Goal: Task Accomplishment & Management: Manage account settings

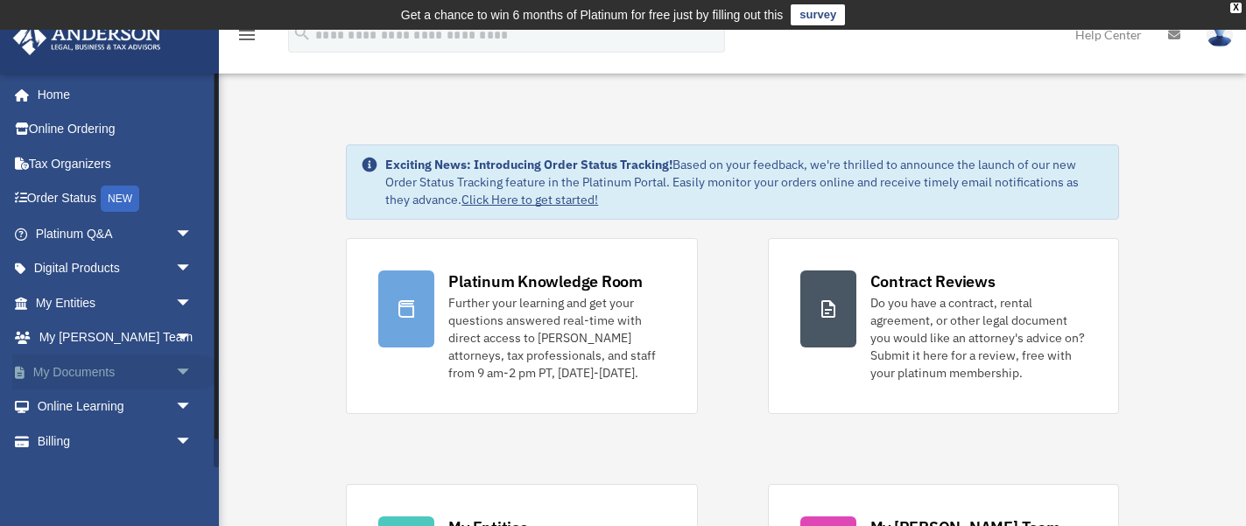
click at [74, 370] on link "My Documents arrow_drop_down" at bounding box center [115, 372] width 207 height 35
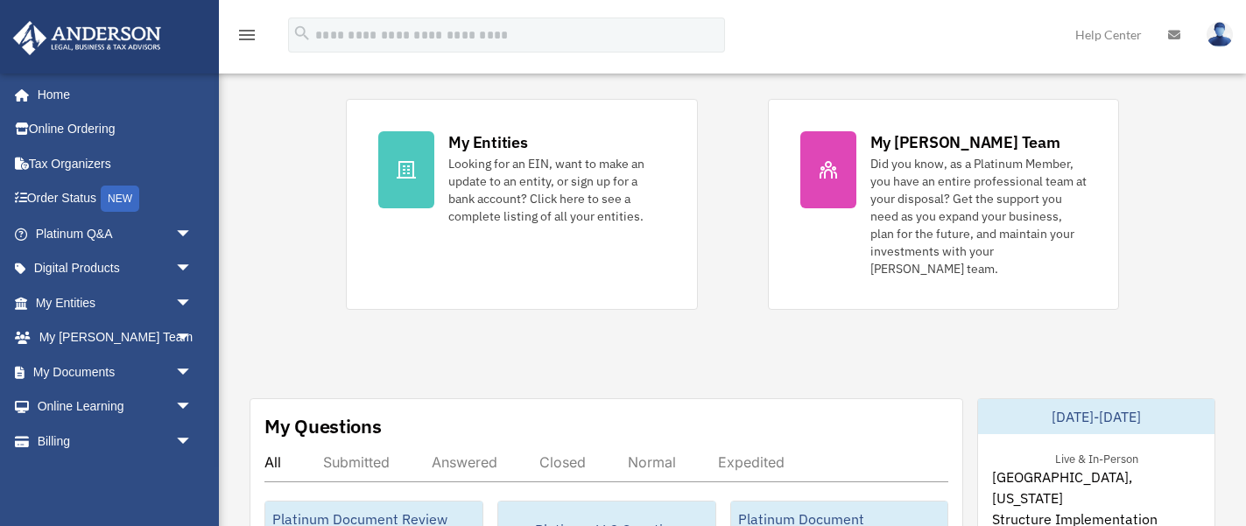
scroll to position [389, 0]
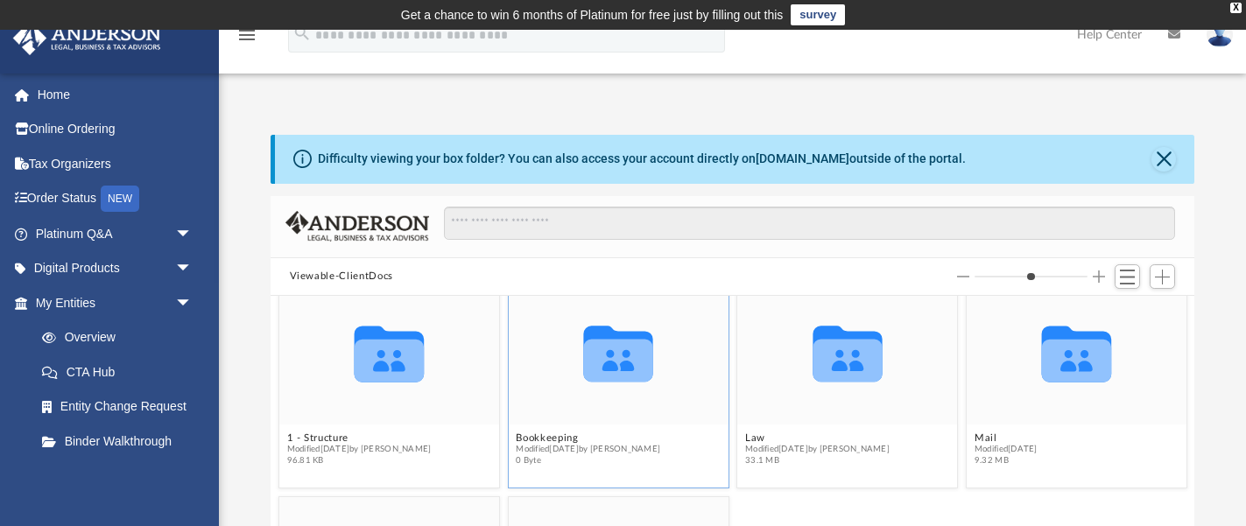
scroll to position [40, 0]
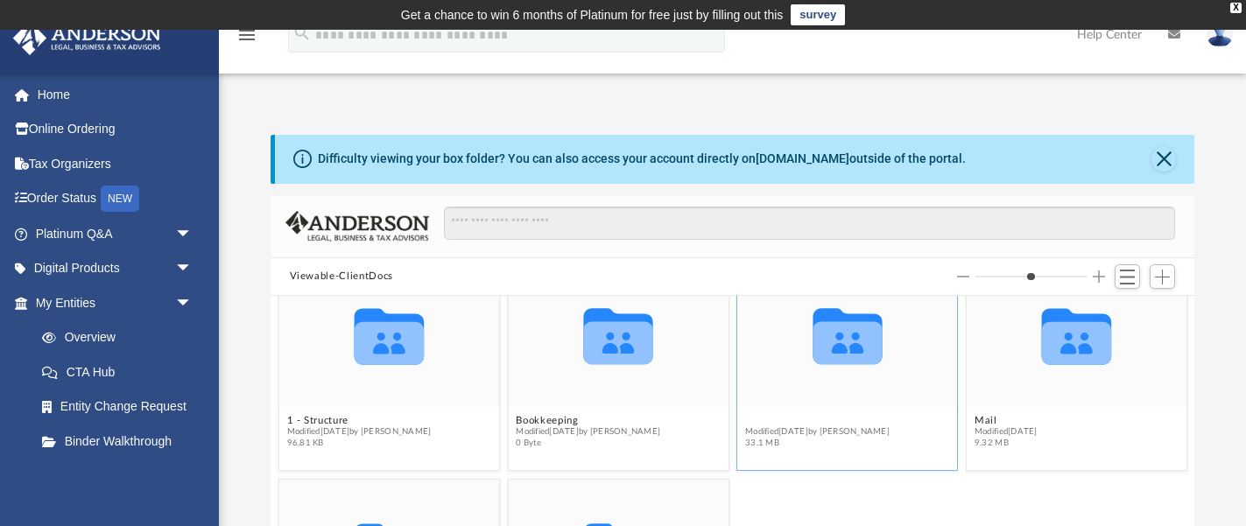
click at [755, 420] on button "Law" at bounding box center [817, 420] width 145 height 11
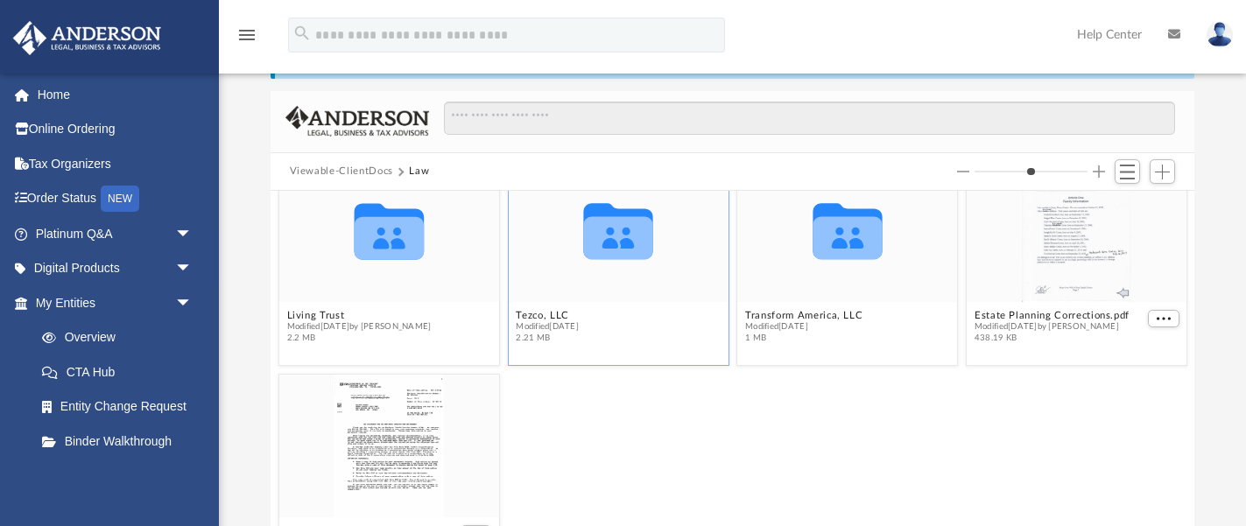
scroll to position [230, 0]
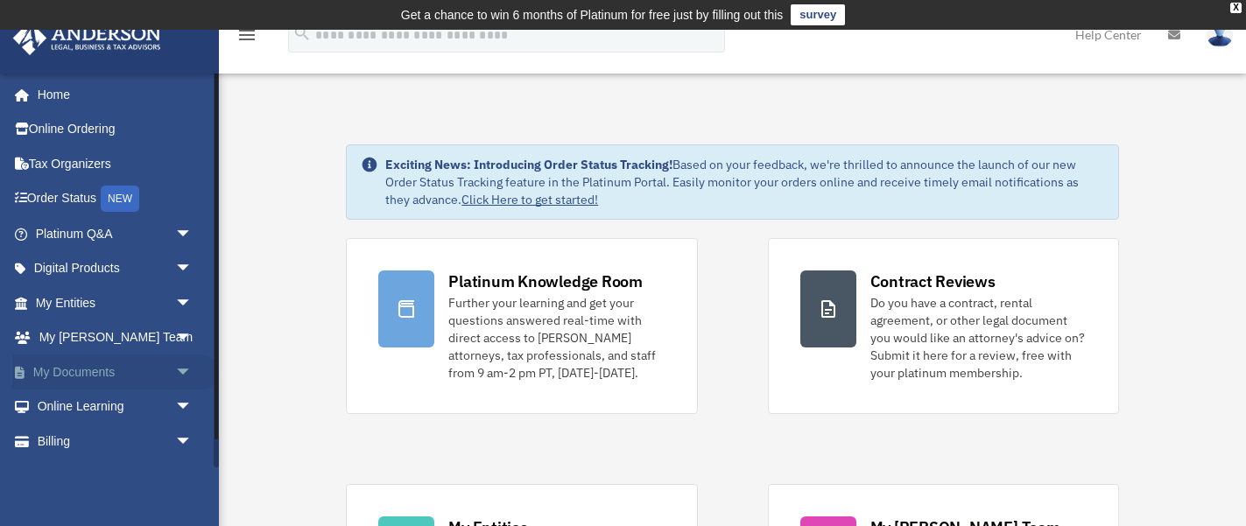
click at [183, 373] on span "arrow_drop_down" at bounding box center [192, 373] width 35 height 36
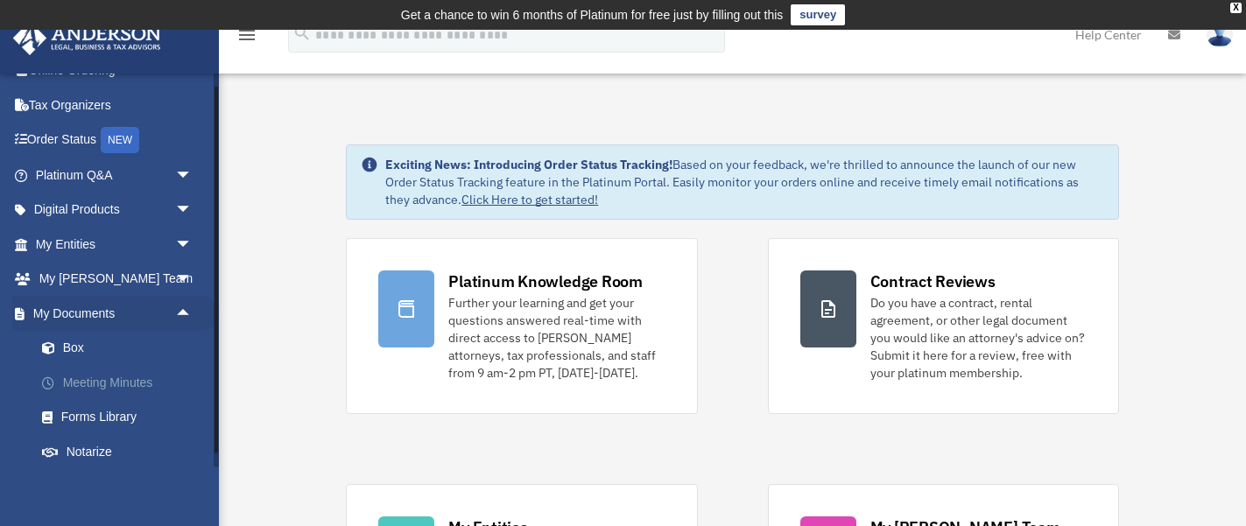
scroll to position [109, 0]
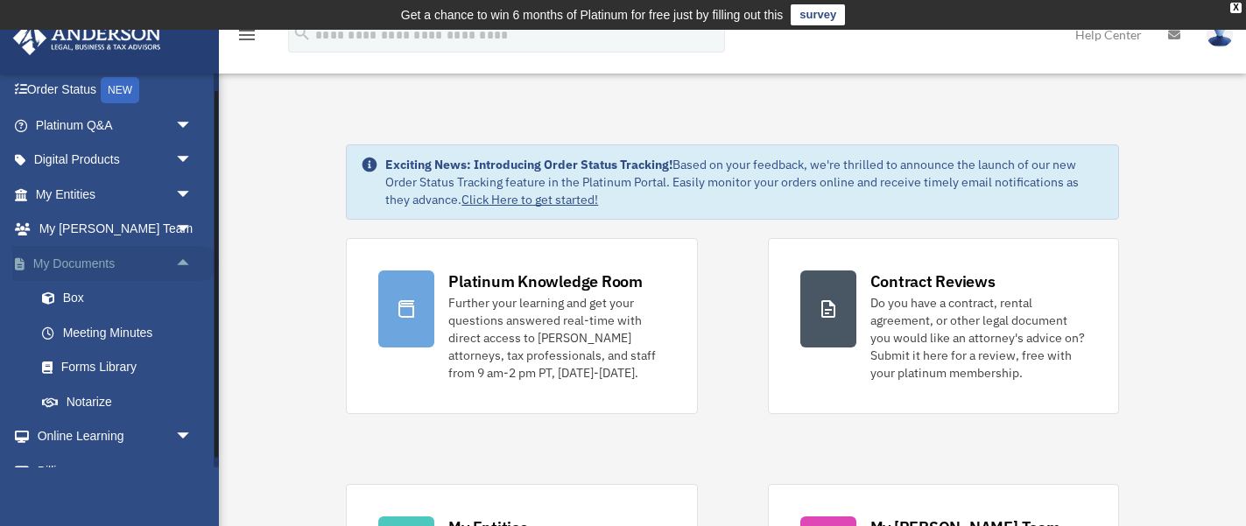
click at [81, 265] on link "My Documents arrow_drop_up" at bounding box center [115, 263] width 207 height 35
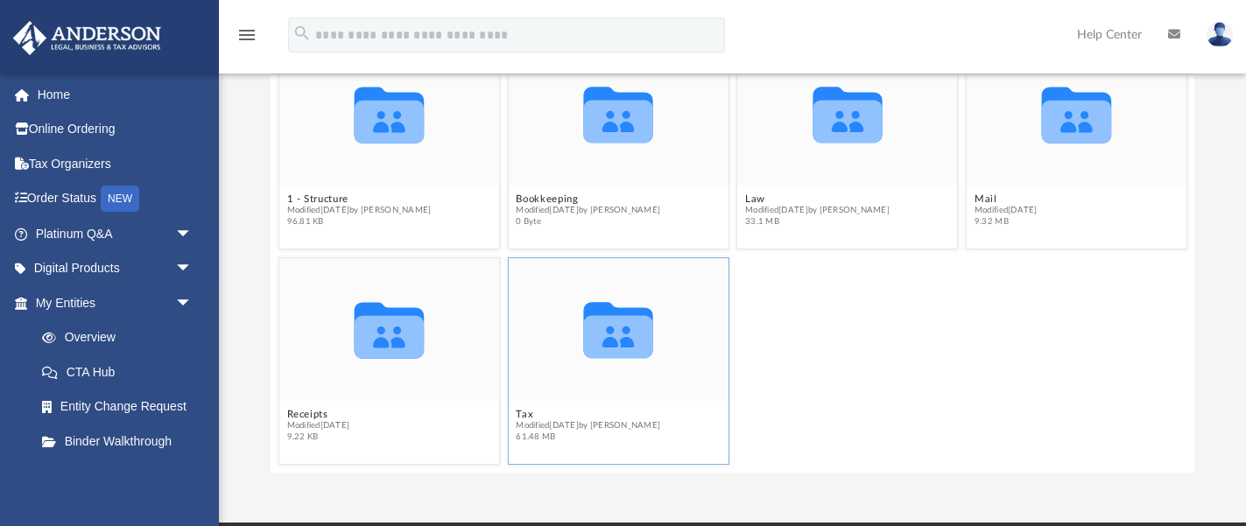
scroll to position [232, 0]
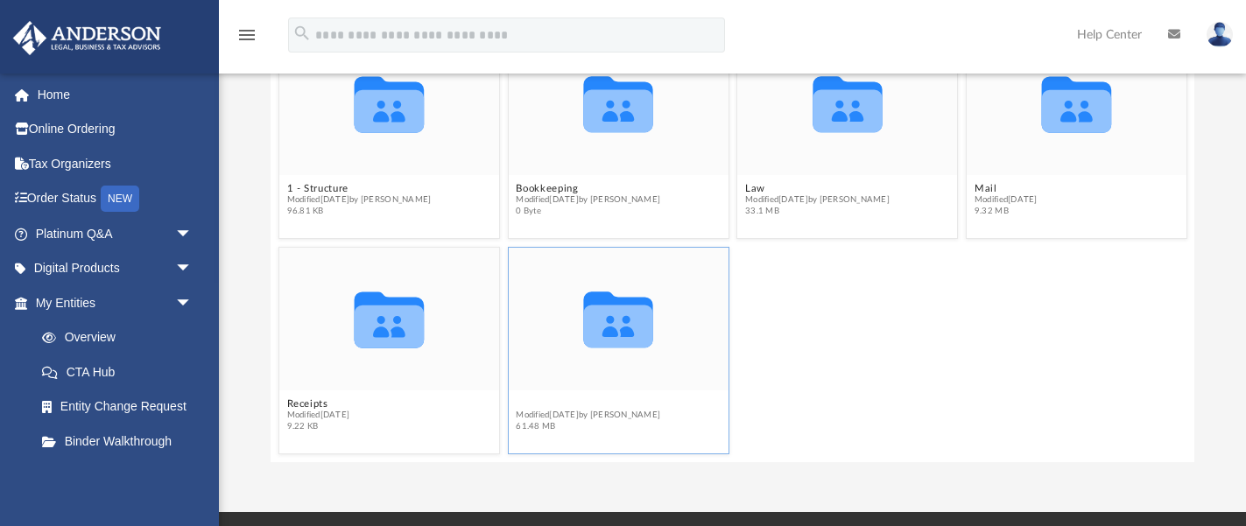
click at [522, 406] on button "Tax" at bounding box center [588, 404] width 145 height 11
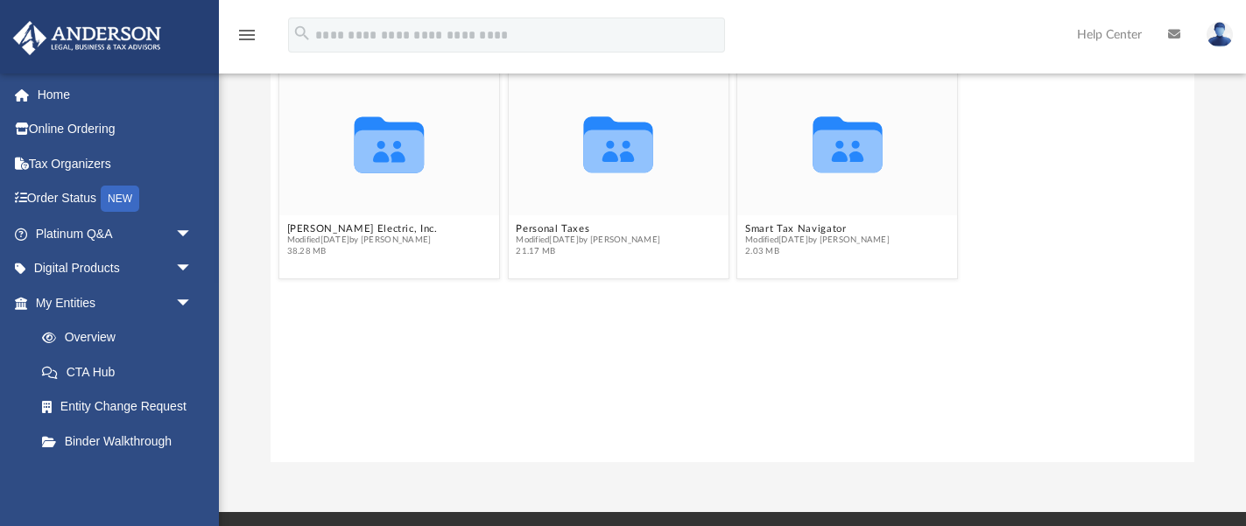
scroll to position [0, 0]
click at [370, 227] on button "[PERSON_NAME] Electric, Inc." at bounding box center [361, 228] width 151 height 11
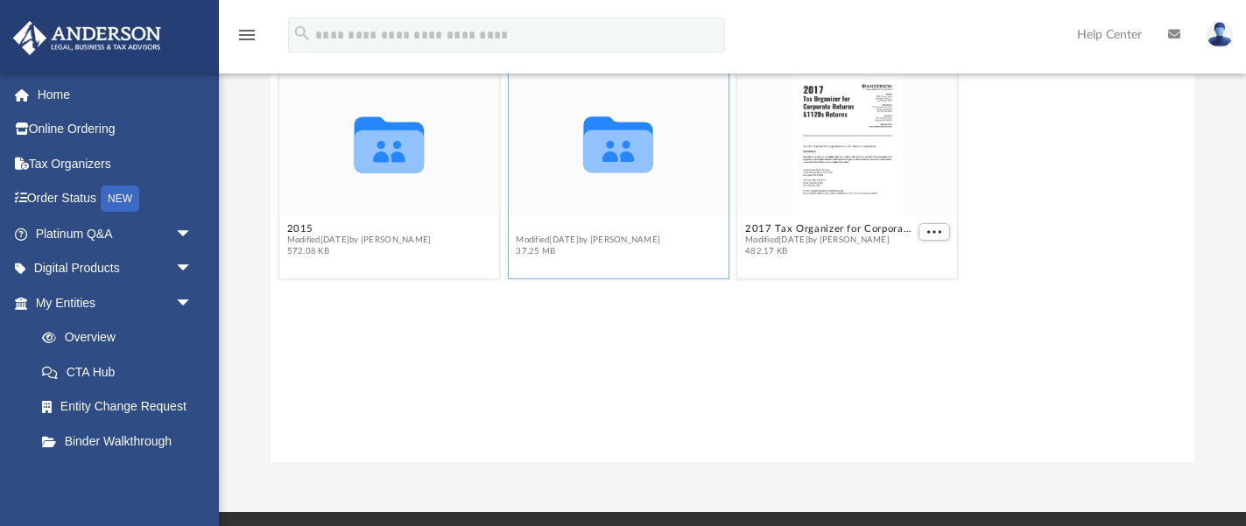
click at [527, 228] on button "2024" at bounding box center [588, 228] width 145 height 11
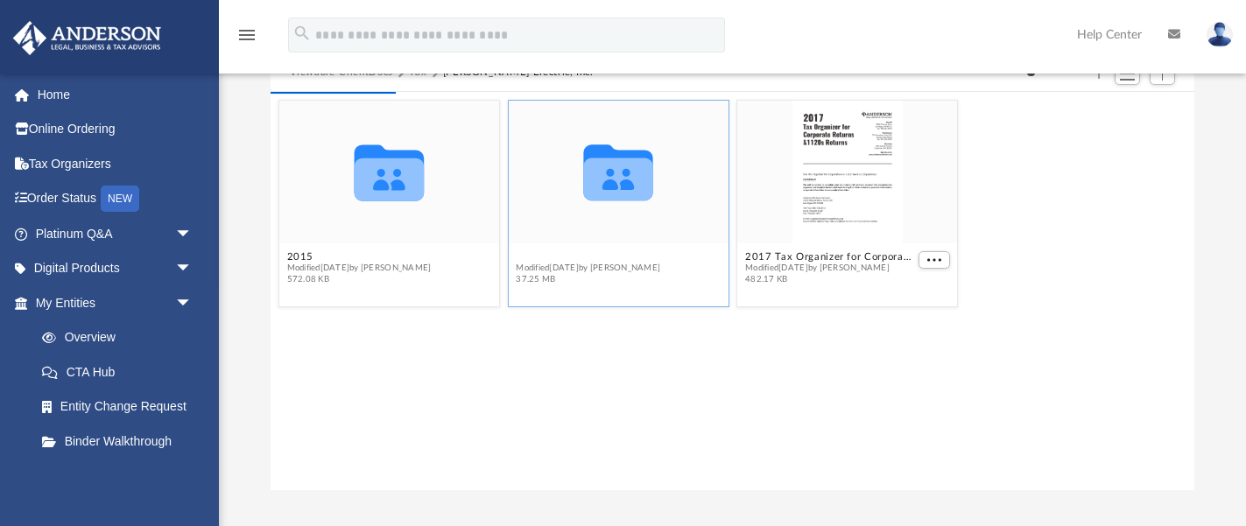
scroll to position [201, 0]
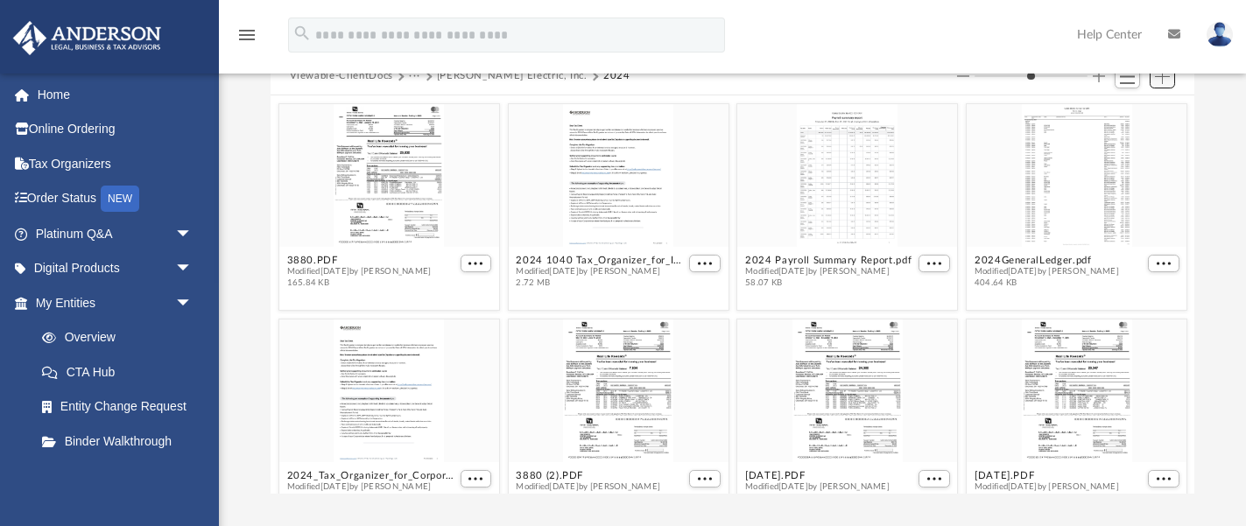
click at [1167, 79] on span "Add" at bounding box center [1162, 76] width 15 height 15
click at [1122, 113] on li "Upload" at bounding box center [1138, 111] width 56 height 18
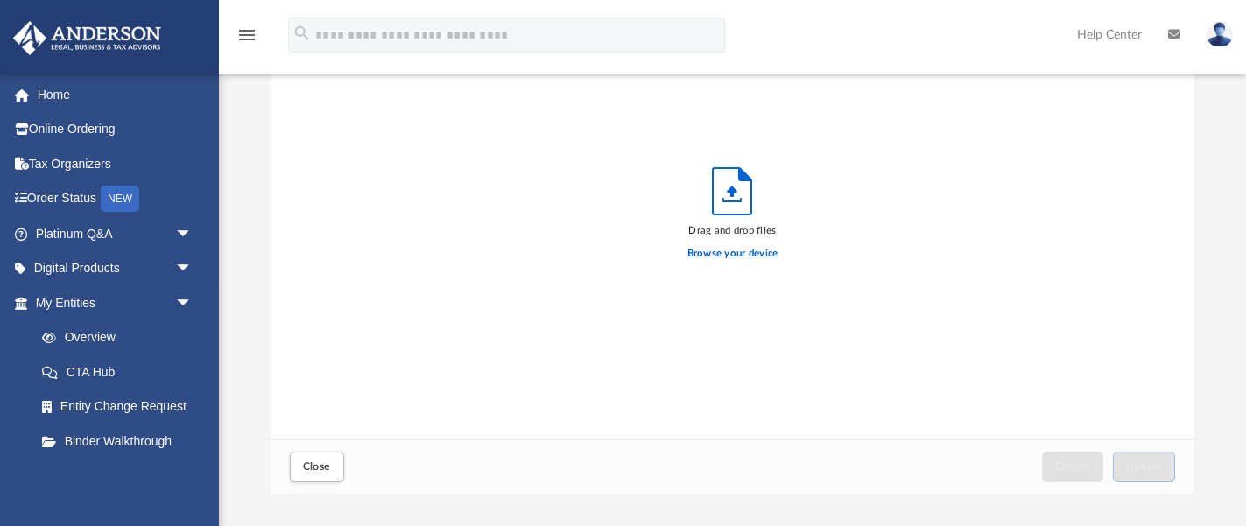
scroll to position [444, 925]
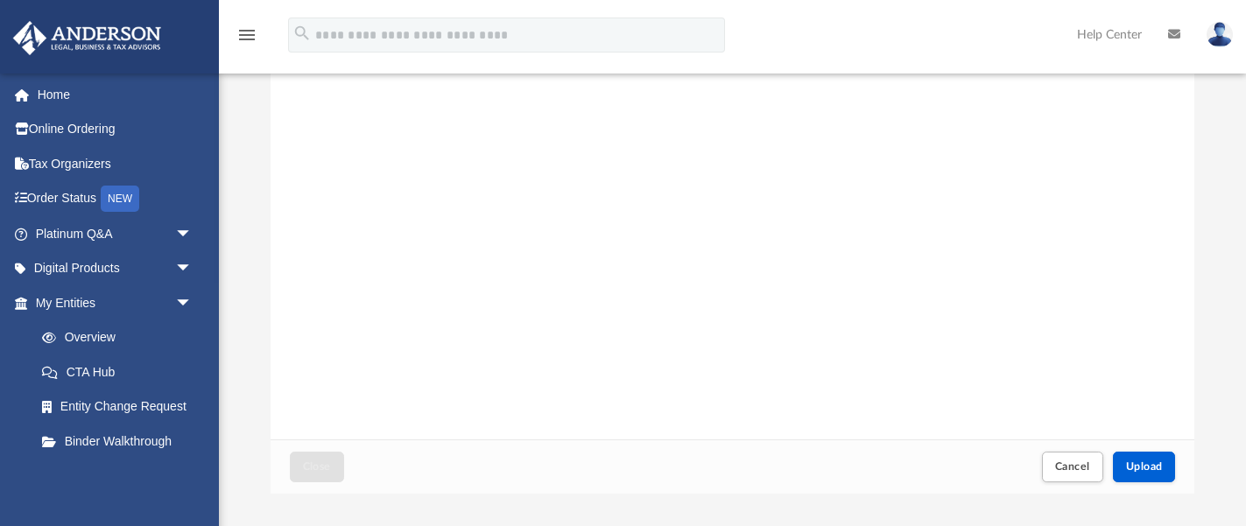
click at [1070, 282] on div "2015 RAM Promaster Docs.pdf" at bounding box center [733, 218] width 925 height 445
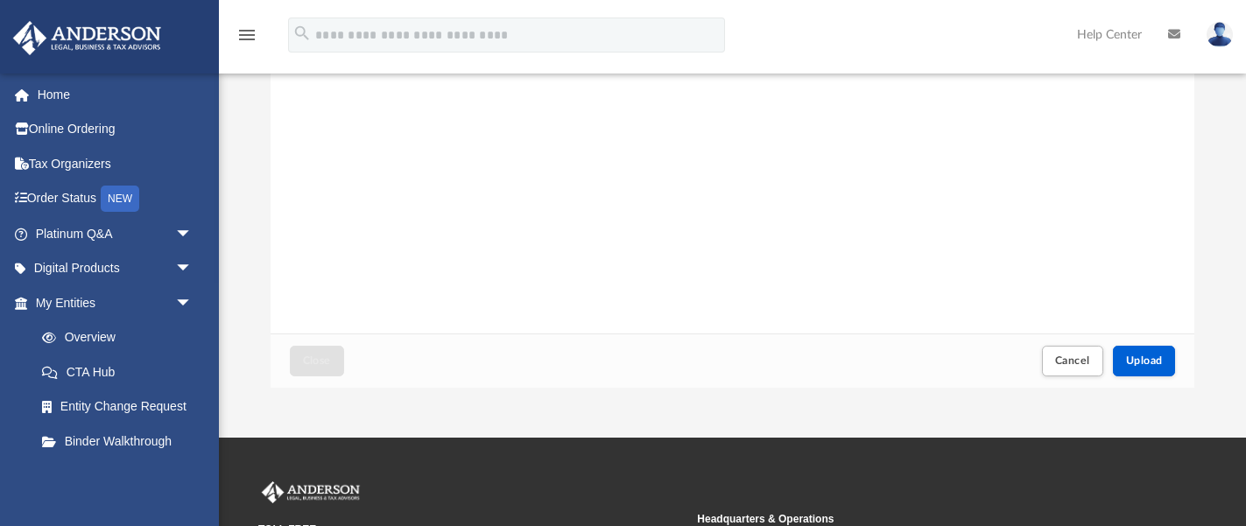
scroll to position [376, 0]
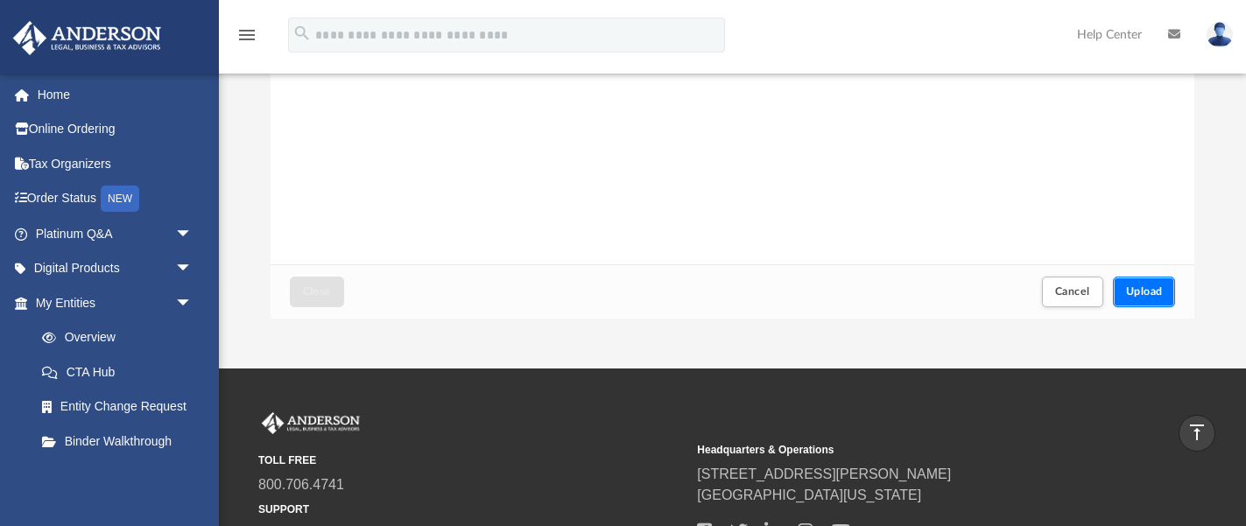
click at [1138, 286] on span "Upload" at bounding box center [1144, 291] width 37 height 11
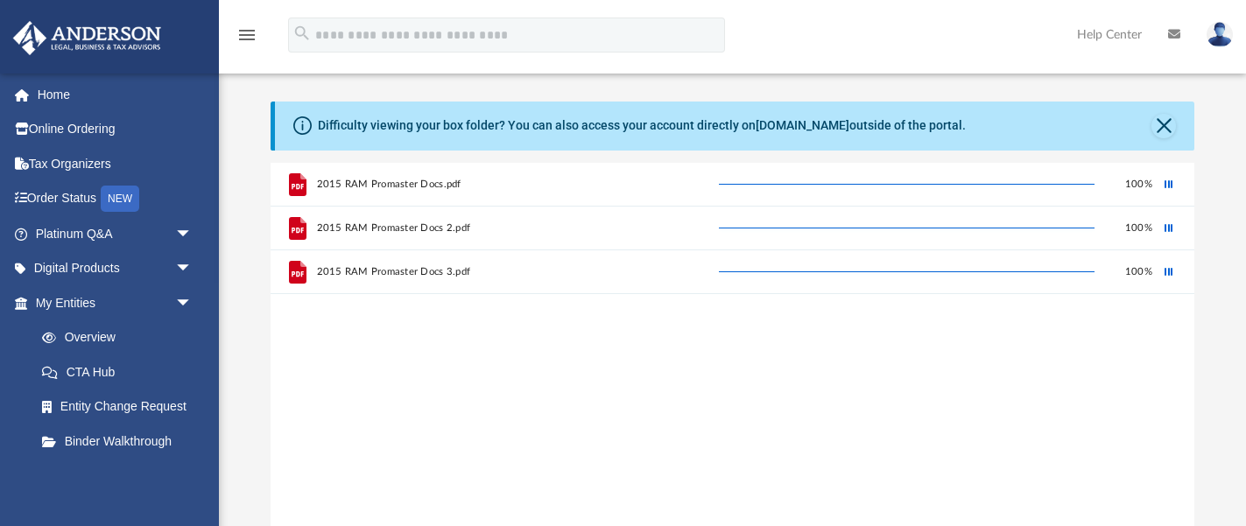
scroll to position [0, 0]
